Goal: Information Seeking & Learning: Learn about a topic

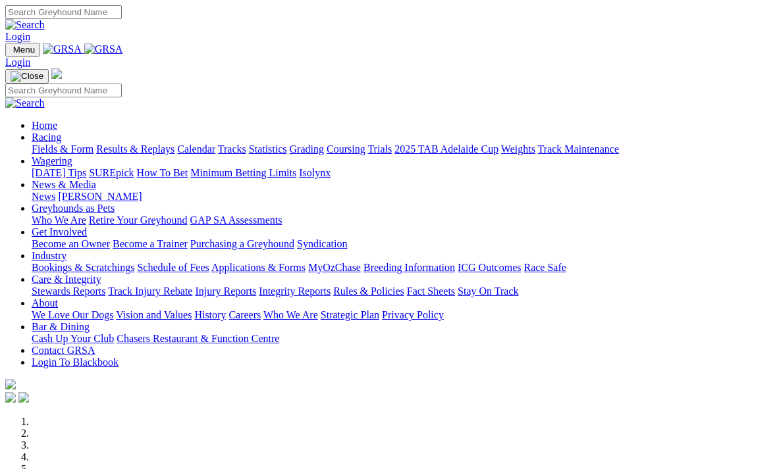
click at [61, 132] on link "Racing" at bounding box center [47, 137] width 30 height 11
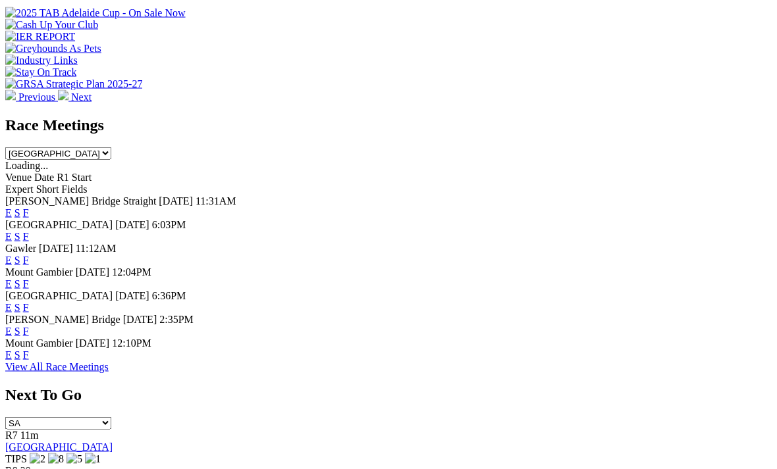
scroll to position [503, 0]
click at [29, 349] on link "F" at bounding box center [26, 354] width 6 height 11
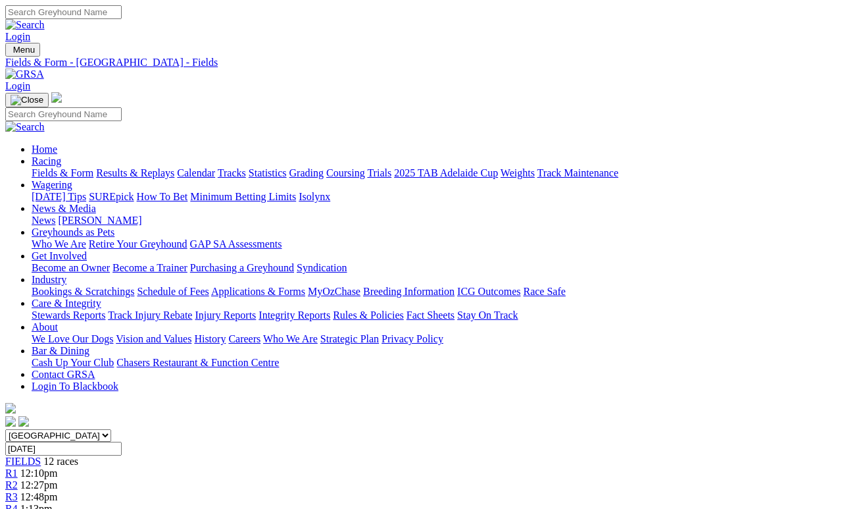
scroll to position [6, 0]
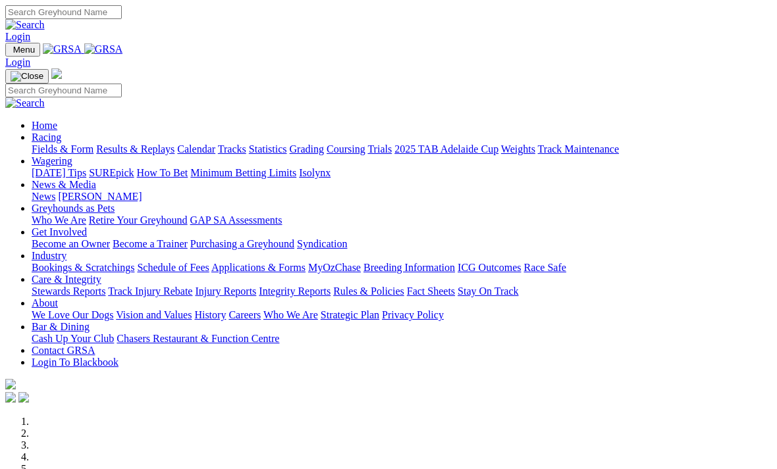
scroll to position [545, 0]
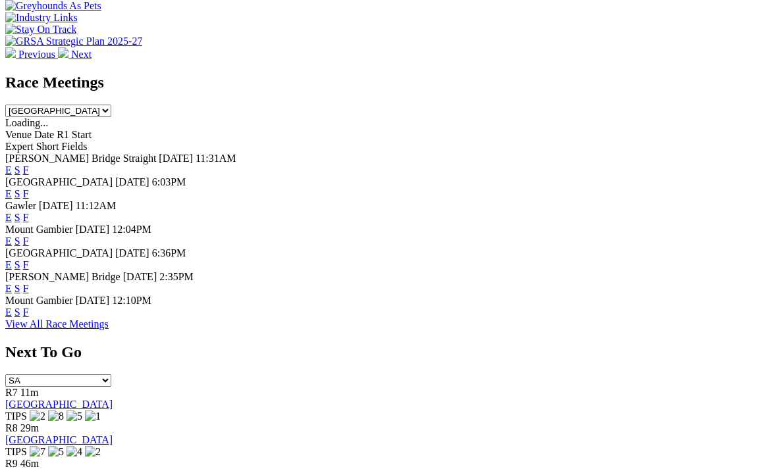
click at [29, 236] on link "F" at bounding box center [26, 241] width 6 height 11
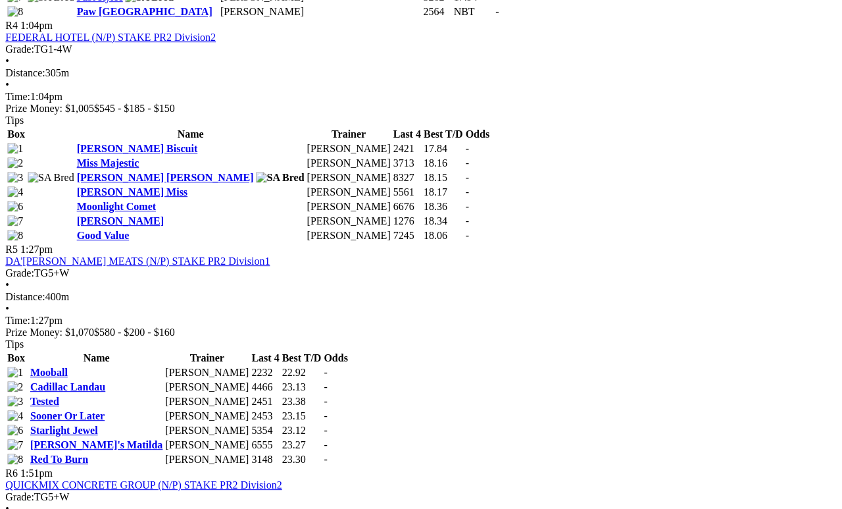
scroll to position [1294, 15]
